Goal: Task Accomplishment & Management: Manage account settings

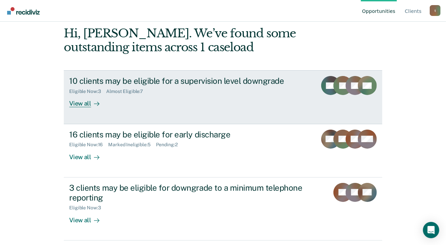
scroll to position [67, 0]
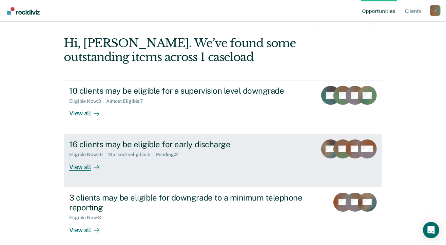
click at [82, 167] on div "View all" at bounding box center [88, 163] width 38 height 13
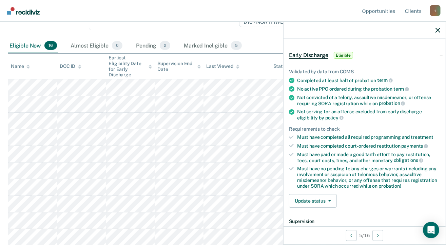
scroll to position [34, 0]
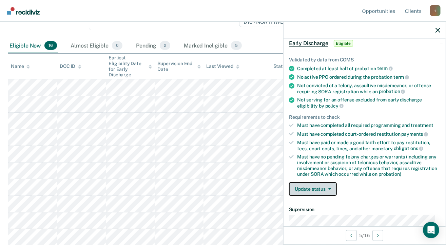
click at [328, 186] on button "Update status" at bounding box center [313, 189] width 48 height 14
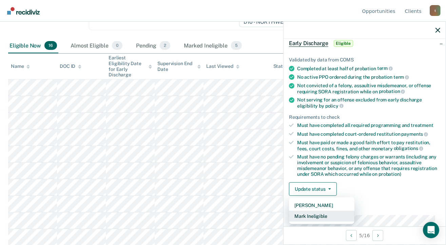
click at [323, 215] on button "Mark Ineligible" at bounding box center [321, 216] width 65 height 11
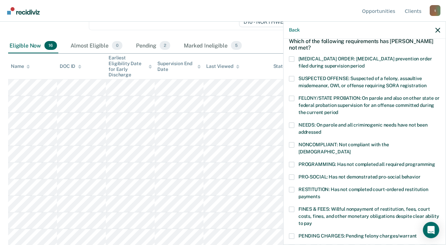
click at [289, 146] on span at bounding box center [291, 144] width 5 height 5
click at [351, 149] on input "NONCOMPLIANT: Not compliant with the order of supervision" at bounding box center [351, 149] width 0 height 0
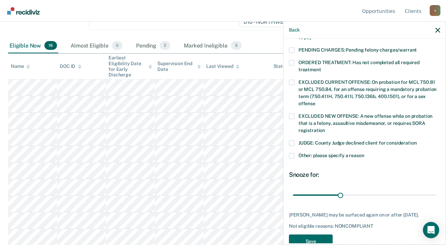
scroll to position [229, 0]
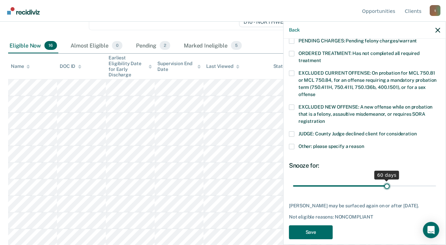
drag, startPoint x: 338, startPoint y: 177, endPoint x: 383, endPoint y: 173, distance: 45.6
type input "60"
click at [383, 180] on input "range" at bounding box center [364, 186] width 143 height 12
click at [324, 225] on button "Save" at bounding box center [311, 232] width 44 height 14
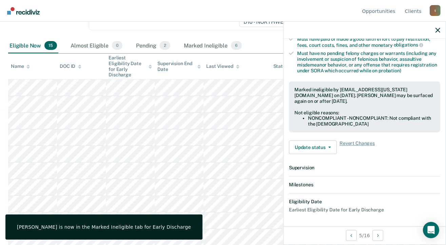
scroll to position [212, 0]
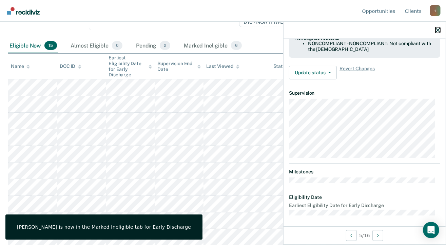
click at [438, 30] on icon "button" at bounding box center [438, 30] width 5 height 5
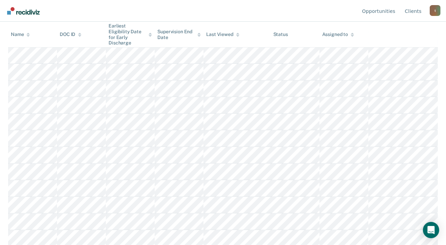
scroll to position [151, 0]
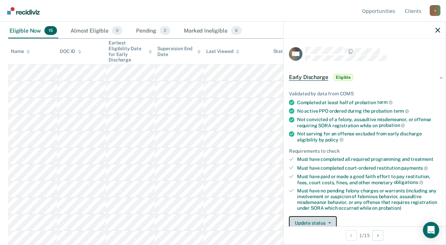
click at [330, 222] on icon "button" at bounding box center [329, 222] width 3 height 1
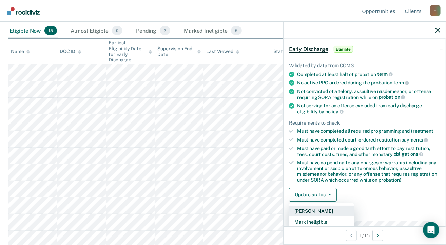
scroll to position [77, 0]
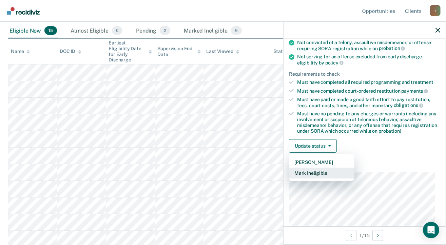
click at [316, 173] on button "Mark Ineligible" at bounding box center [321, 173] width 65 height 11
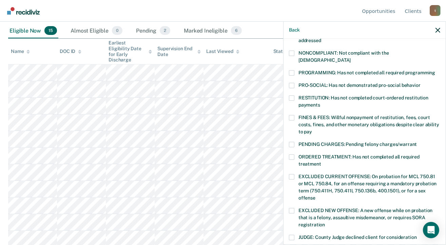
scroll to position [111, 0]
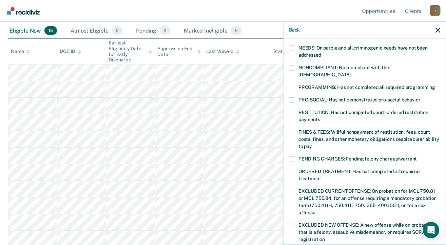
click at [292, 85] on span at bounding box center [291, 87] width 5 height 5
click at [435, 85] on input "PROGRAMMING: Has not completed all required programming" at bounding box center [435, 85] width 0 height 0
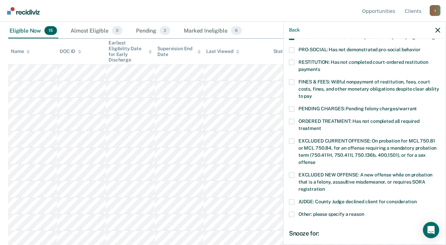
scroll to position [229, 0]
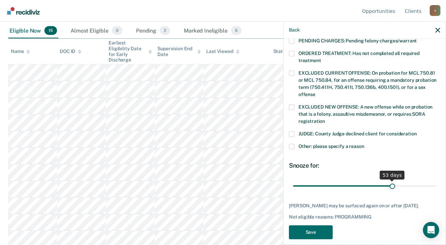
drag, startPoint x: 347, startPoint y: 179, endPoint x: 388, endPoint y: 178, distance: 41.1
type input "53"
click at [388, 180] on input "range" at bounding box center [364, 186] width 143 height 12
click at [310, 226] on button "Save" at bounding box center [311, 232] width 44 height 14
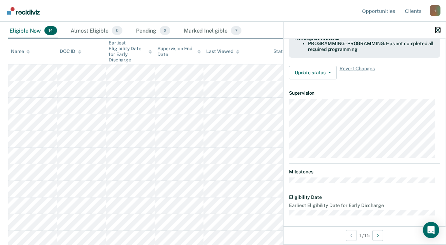
click at [438, 29] on icon "button" at bounding box center [438, 30] width 5 height 5
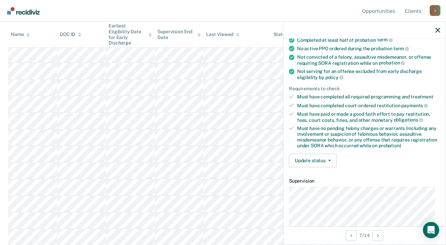
scroll to position [68, 0]
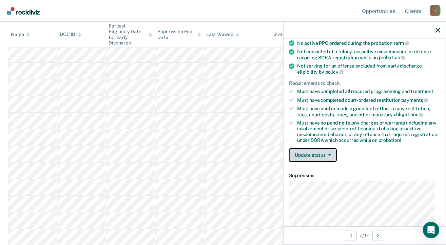
click at [328, 151] on button "Update status" at bounding box center [313, 155] width 48 height 14
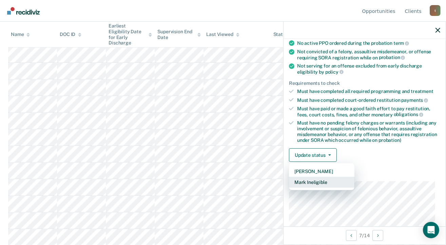
click at [302, 181] on button "Mark Ineligible" at bounding box center [321, 182] width 65 height 11
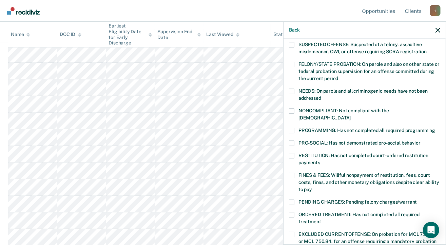
click at [291, 128] on span at bounding box center [291, 130] width 5 height 5
click at [435, 128] on input "PROGRAMMING: Has not completed all required programming" at bounding box center [435, 128] width 0 height 0
click at [293, 109] on span at bounding box center [291, 110] width 5 height 5
click at [351, 115] on input "NONCOMPLIANT: Not compliant with the order of supervision" at bounding box center [351, 115] width 0 height 0
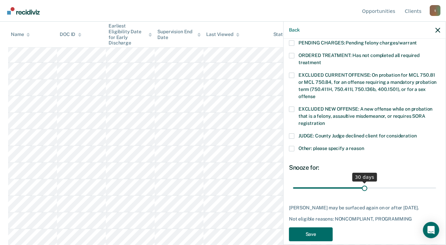
scroll to position [229, 0]
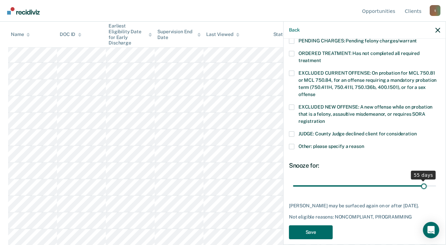
drag, startPoint x: 360, startPoint y: 177, endPoint x: 420, endPoint y: 171, distance: 60.4
type input "55"
click at [420, 180] on input "range" at bounding box center [364, 186] width 143 height 12
click at [309, 225] on button "Save" at bounding box center [311, 232] width 44 height 14
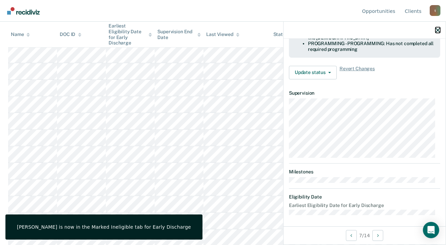
click at [439, 29] on icon "button" at bounding box center [438, 30] width 5 height 5
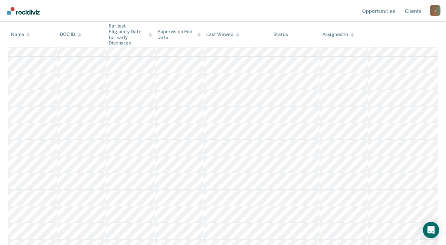
scroll to position [185, 0]
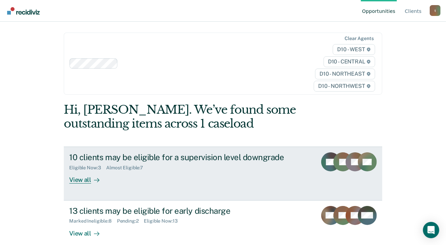
scroll to position [34, 0]
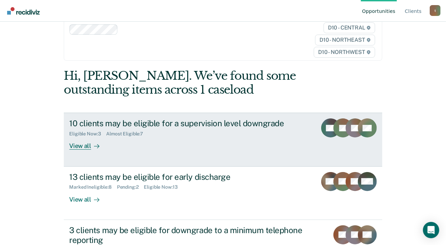
click at [79, 144] on div "View all" at bounding box center [88, 143] width 38 height 13
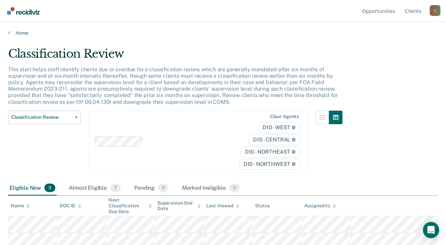
click at [7, 32] on div "Home" at bounding box center [223, 29] width 446 height 14
click at [9, 33] on icon at bounding box center [9, 32] width 2 height 5
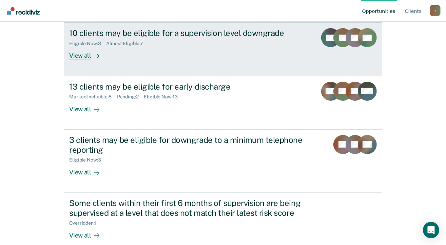
scroll to position [134, 0]
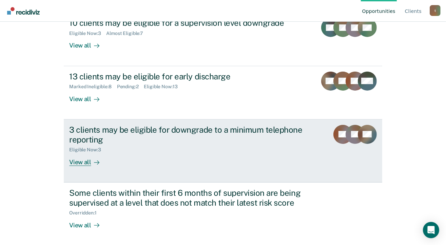
click at [79, 165] on div "View all" at bounding box center [88, 159] width 38 height 13
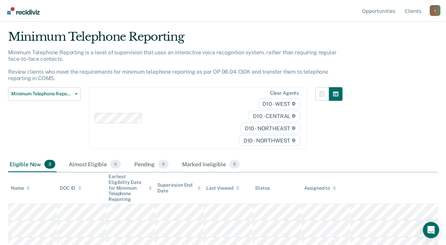
scroll to position [25, 0]
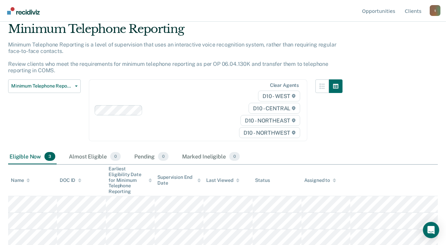
click at [22, 13] on img "Go to Recidiviz Home" at bounding box center [23, 10] width 33 height 7
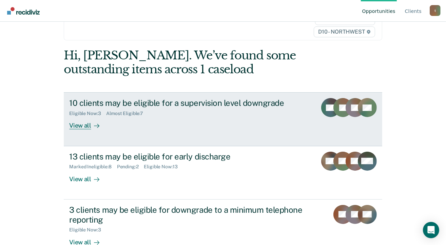
scroll to position [102, 0]
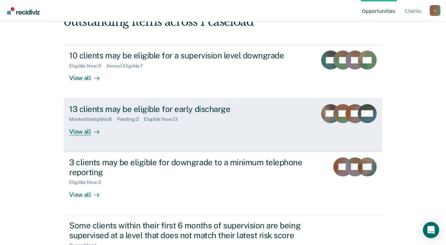
click at [78, 131] on div "View all" at bounding box center [88, 128] width 38 height 13
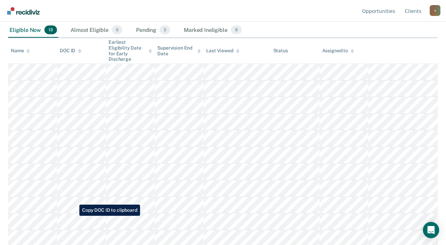
scroll to position [185, 0]
